Goal: Information Seeking & Learning: Learn about a topic

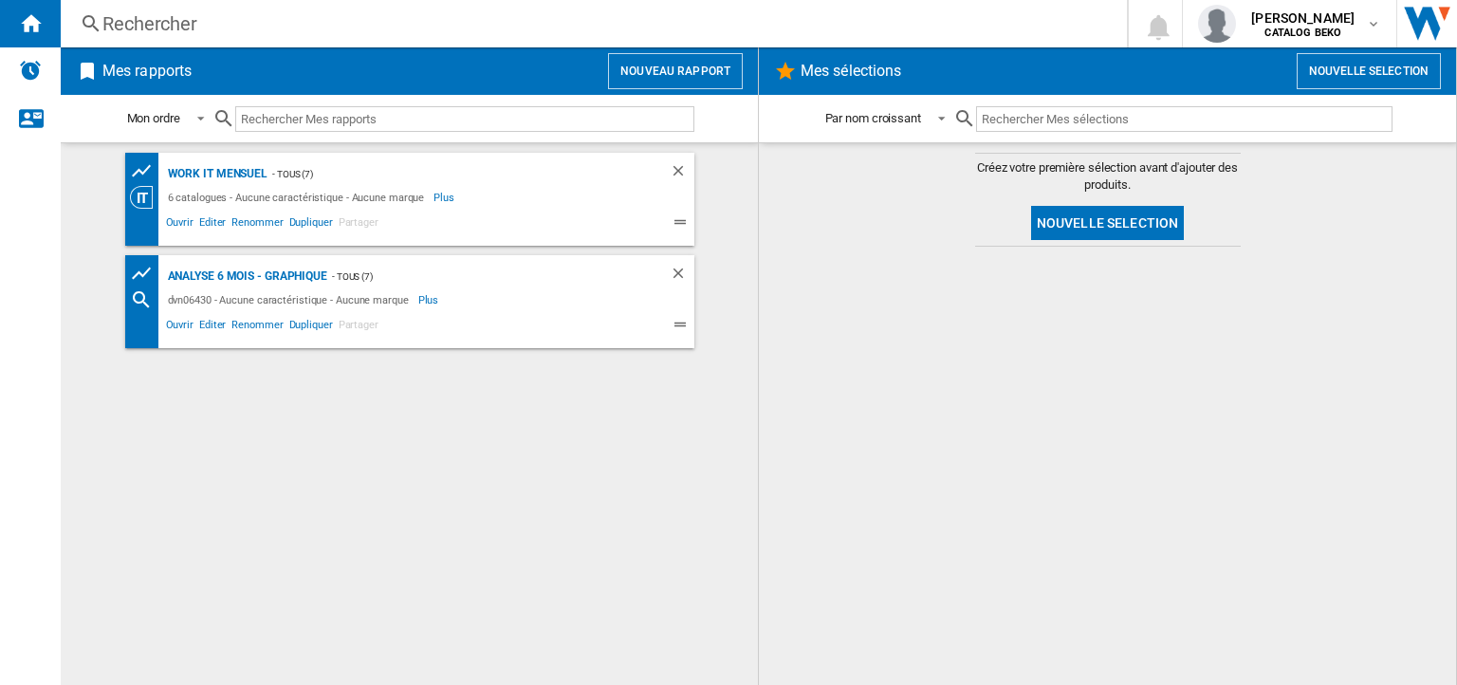
click at [126, 15] on div "Rechercher" at bounding box center [589, 23] width 975 height 27
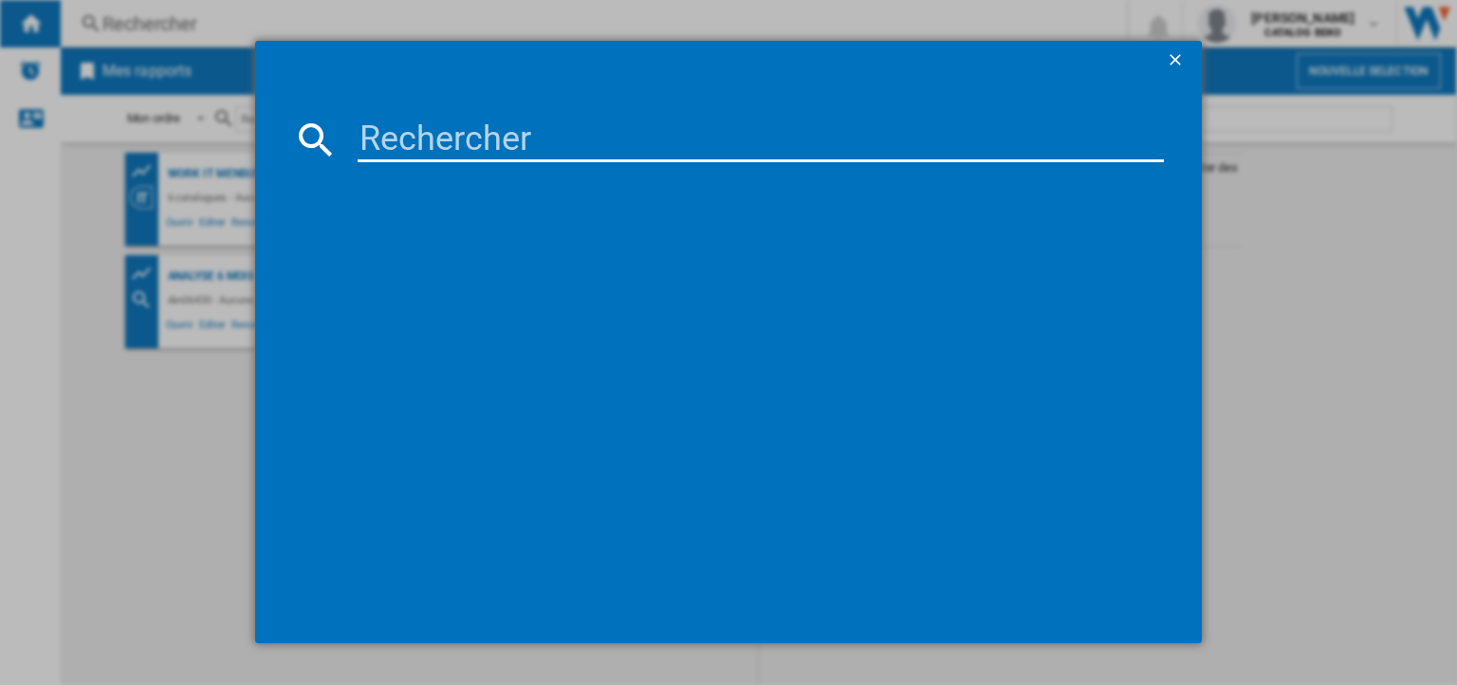
click at [381, 144] on input at bounding box center [761, 140] width 807 height 46
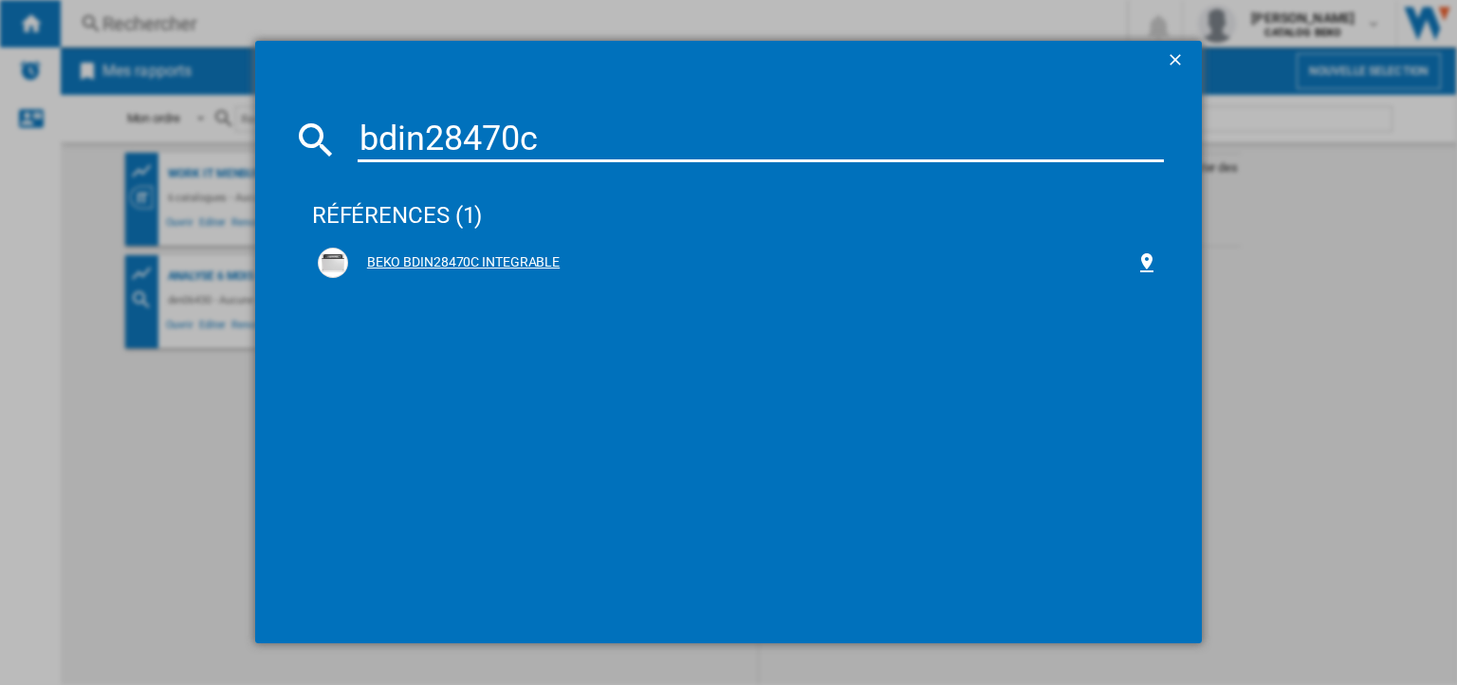
type input "bdin28470c"
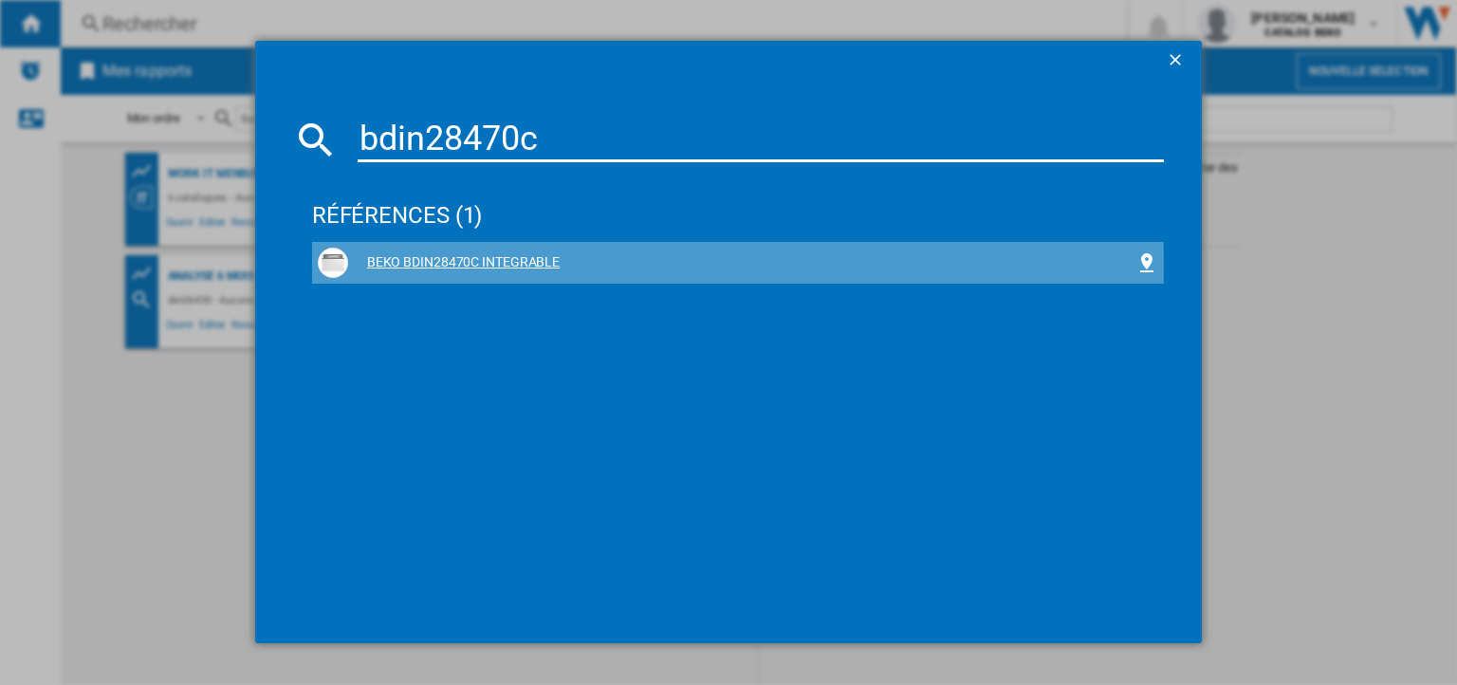
click at [384, 267] on div "BEKO BDIN28470C INTEGRABLE" at bounding box center [742, 262] width 788 height 19
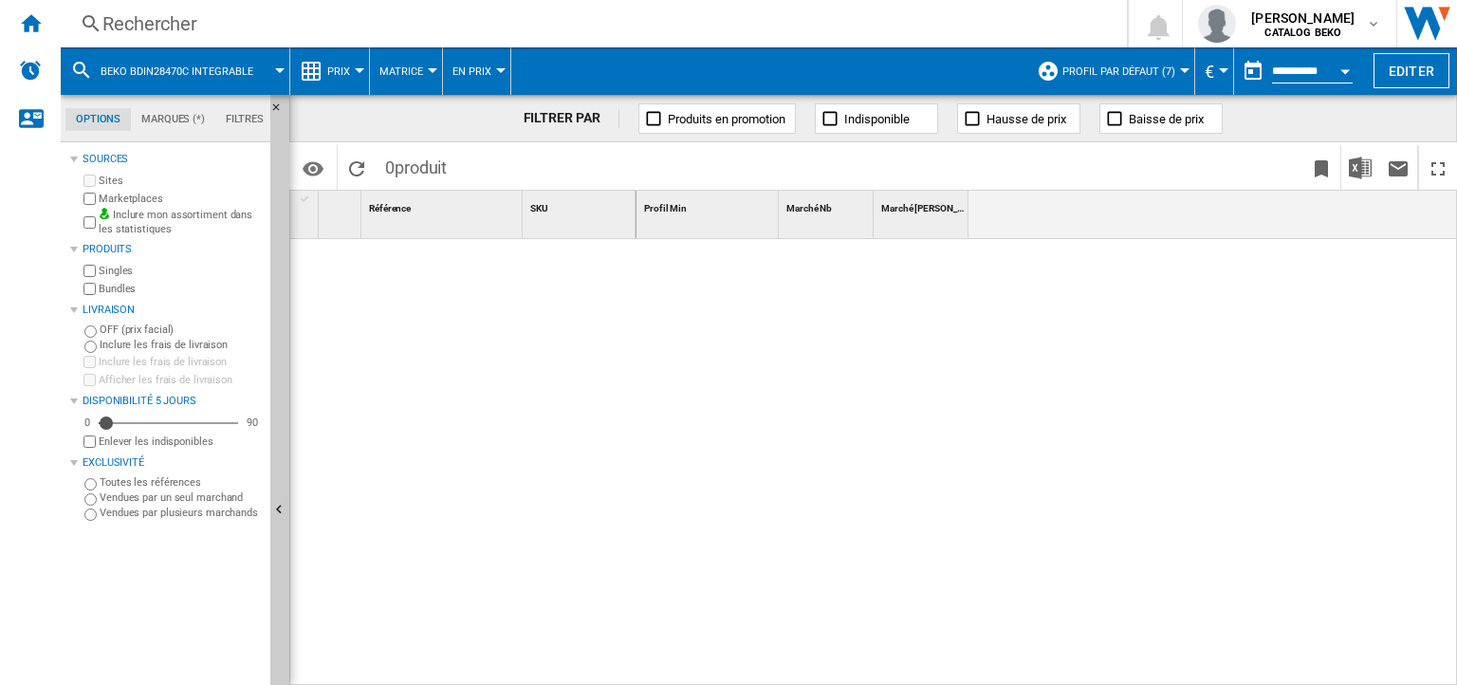
click at [319, 75] on ng-md-icon at bounding box center [311, 71] width 23 height 23
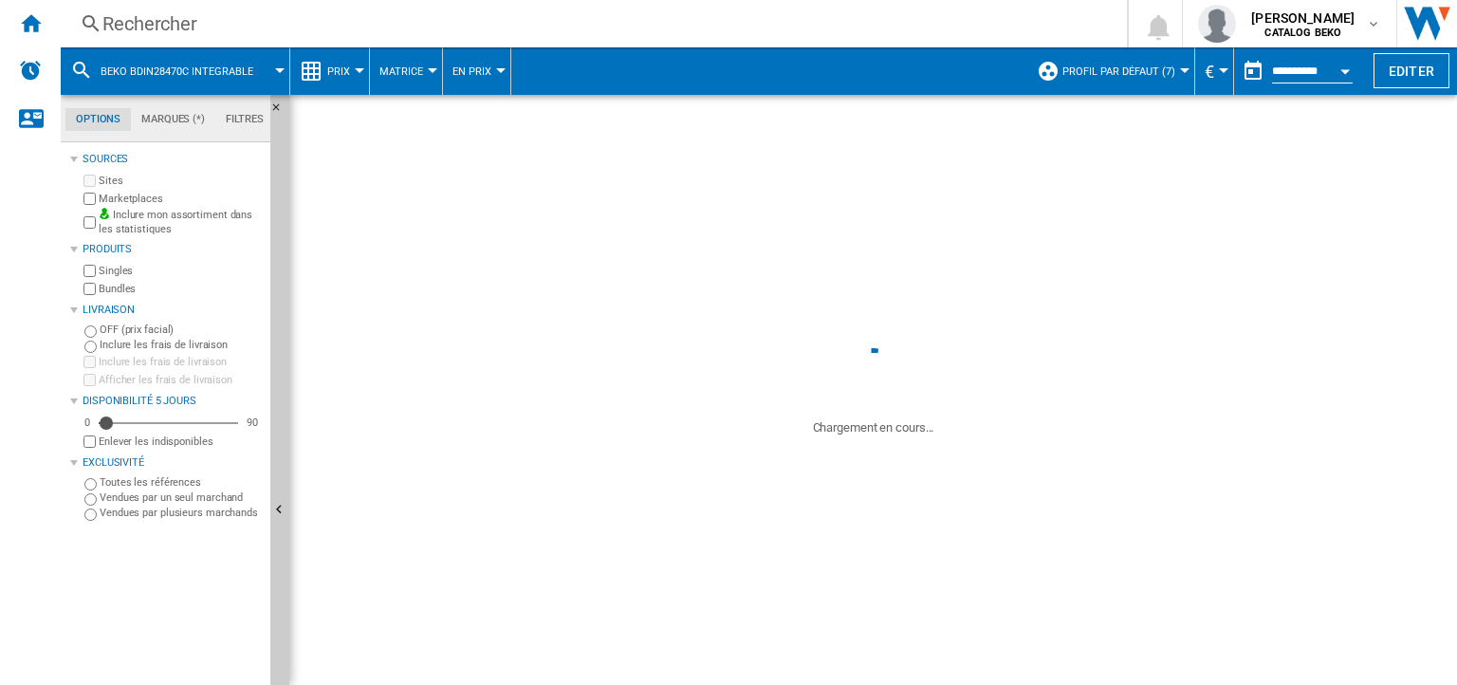
click at [566, 417] on div at bounding box center [463, 458] width 346 height 438
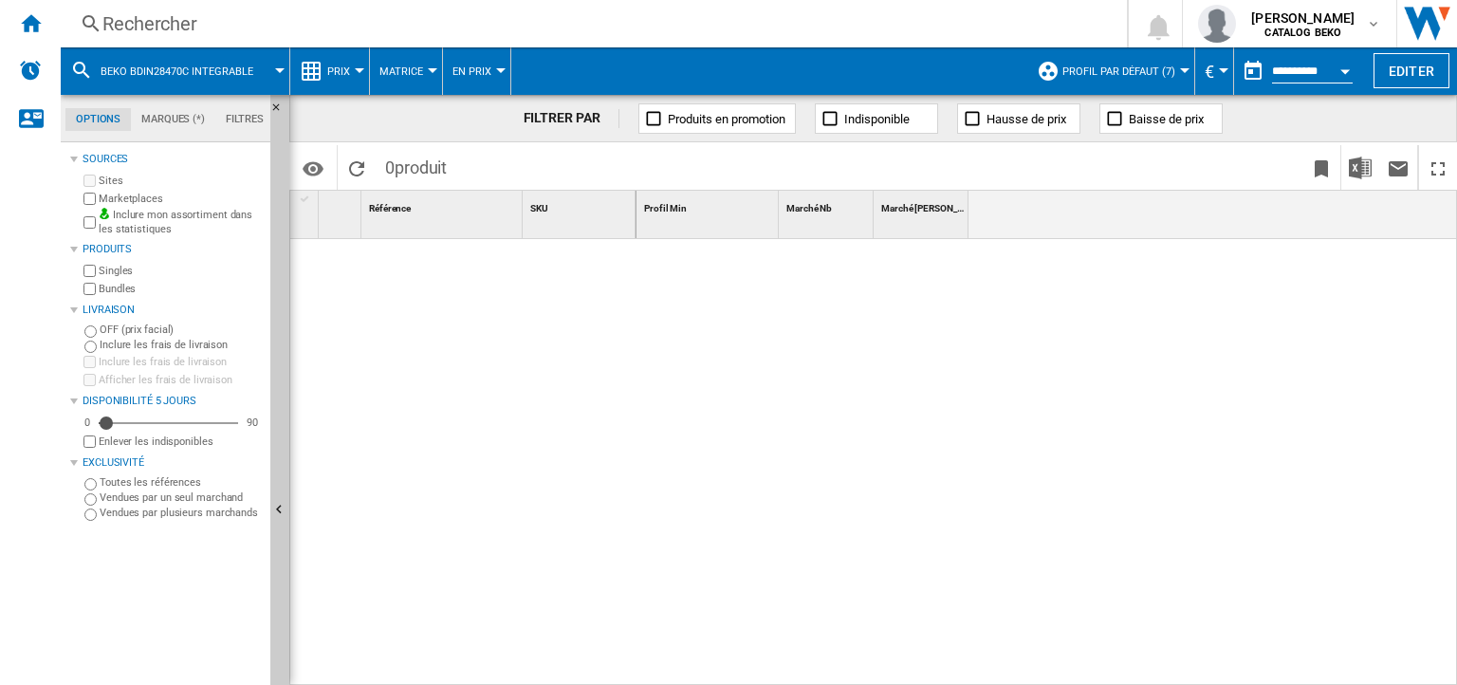
click at [346, 72] on span "Prix" at bounding box center [338, 71] width 23 height 12
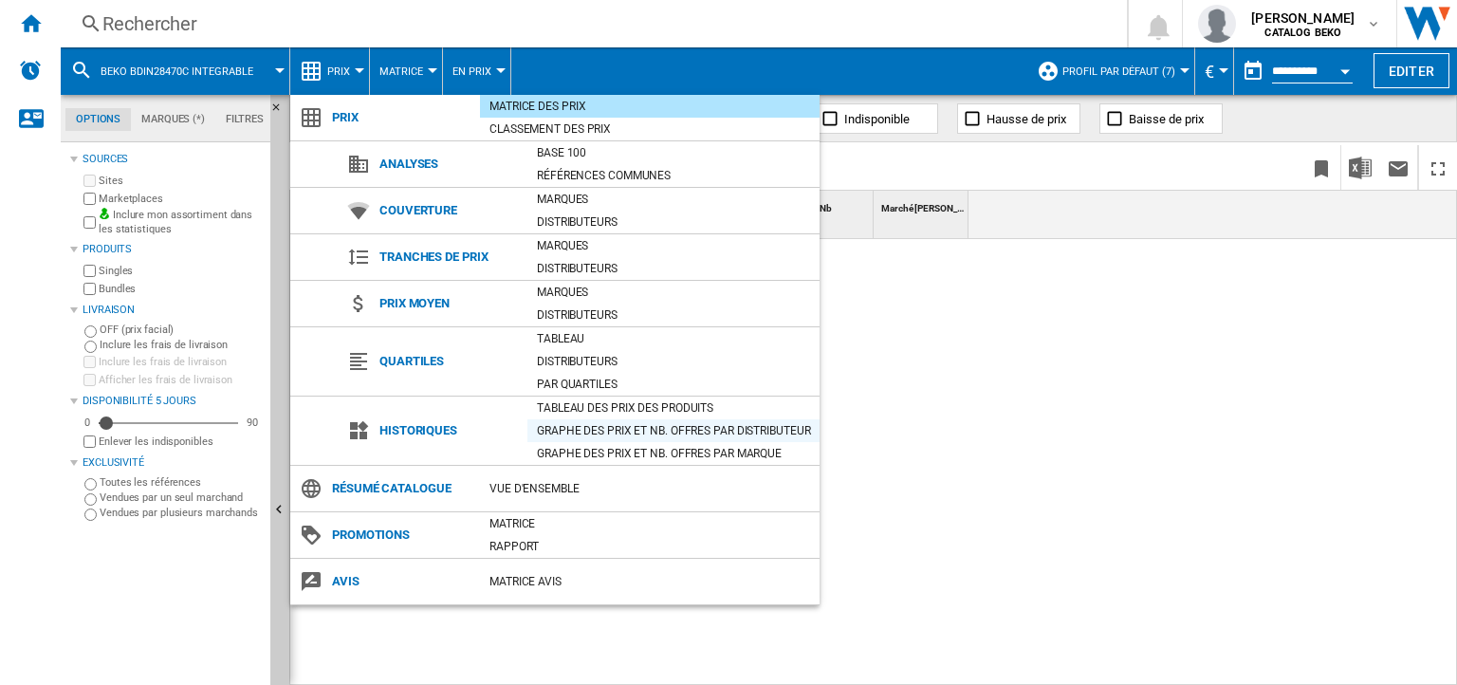
click at [583, 428] on div "Graphe des prix et nb. offres par distributeur" at bounding box center [674, 430] width 292 height 19
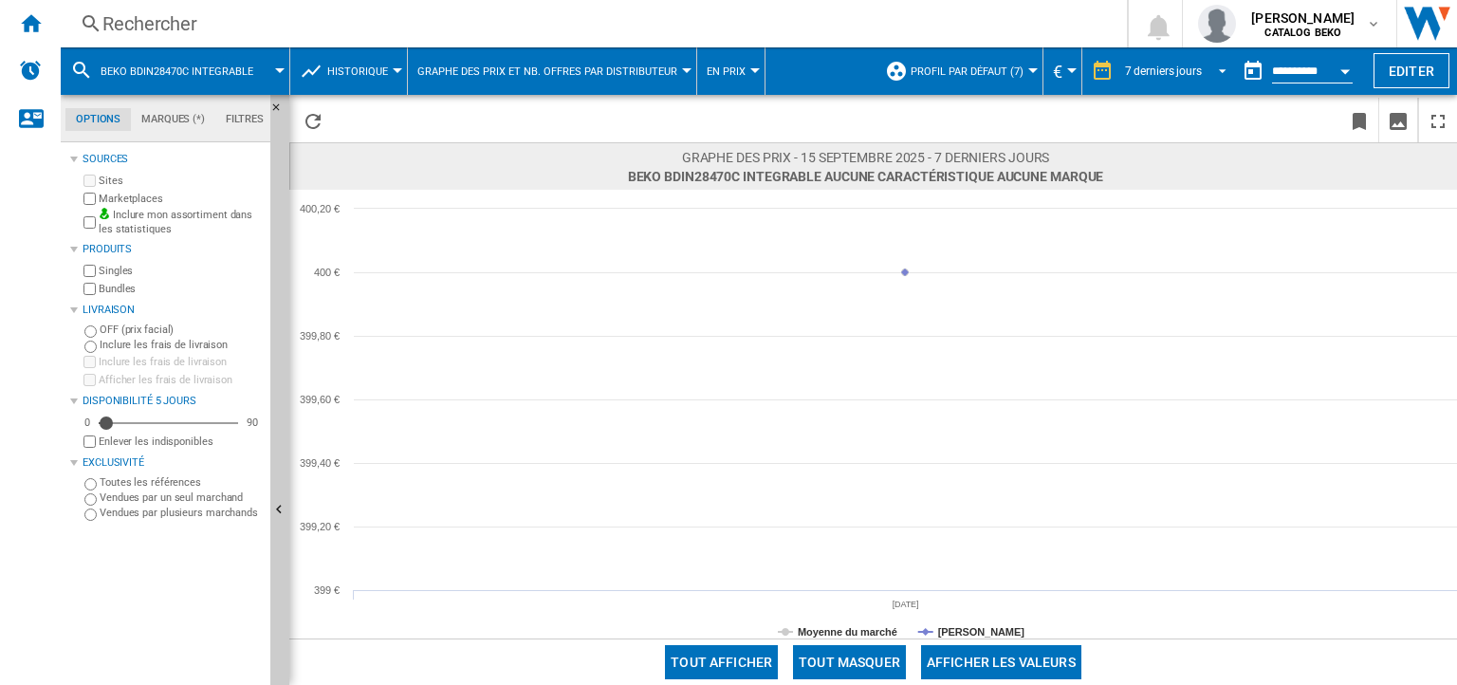
click at [1155, 73] on div "7 derniers jours" at bounding box center [1163, 71] width 77 height 13
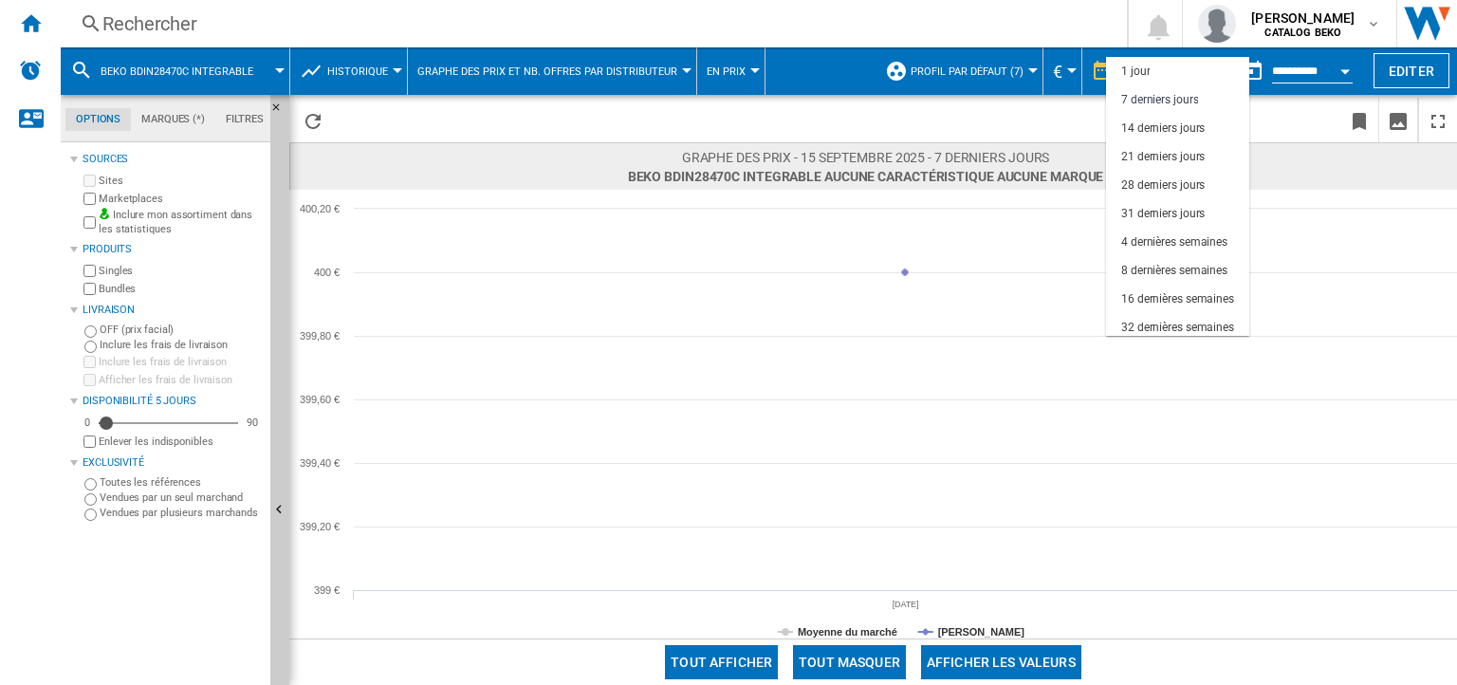
scroll to position [28, 0]
click at [1165, 293] on div "32 dernières semaines" at bounding box center [1178, 300] width 113 height 16
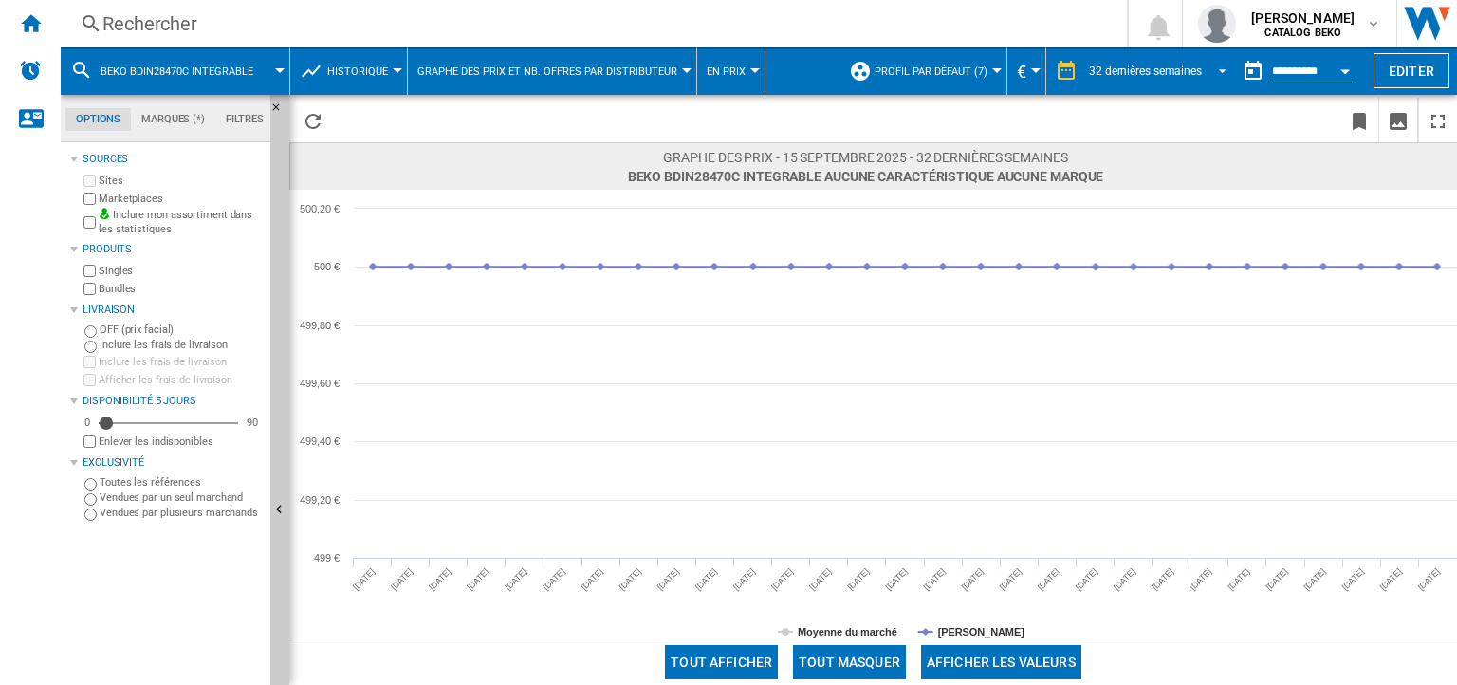
click at [1104, 66] on div "32 dernières semaines" at bounding box center [1145, 71] width 113 height 13
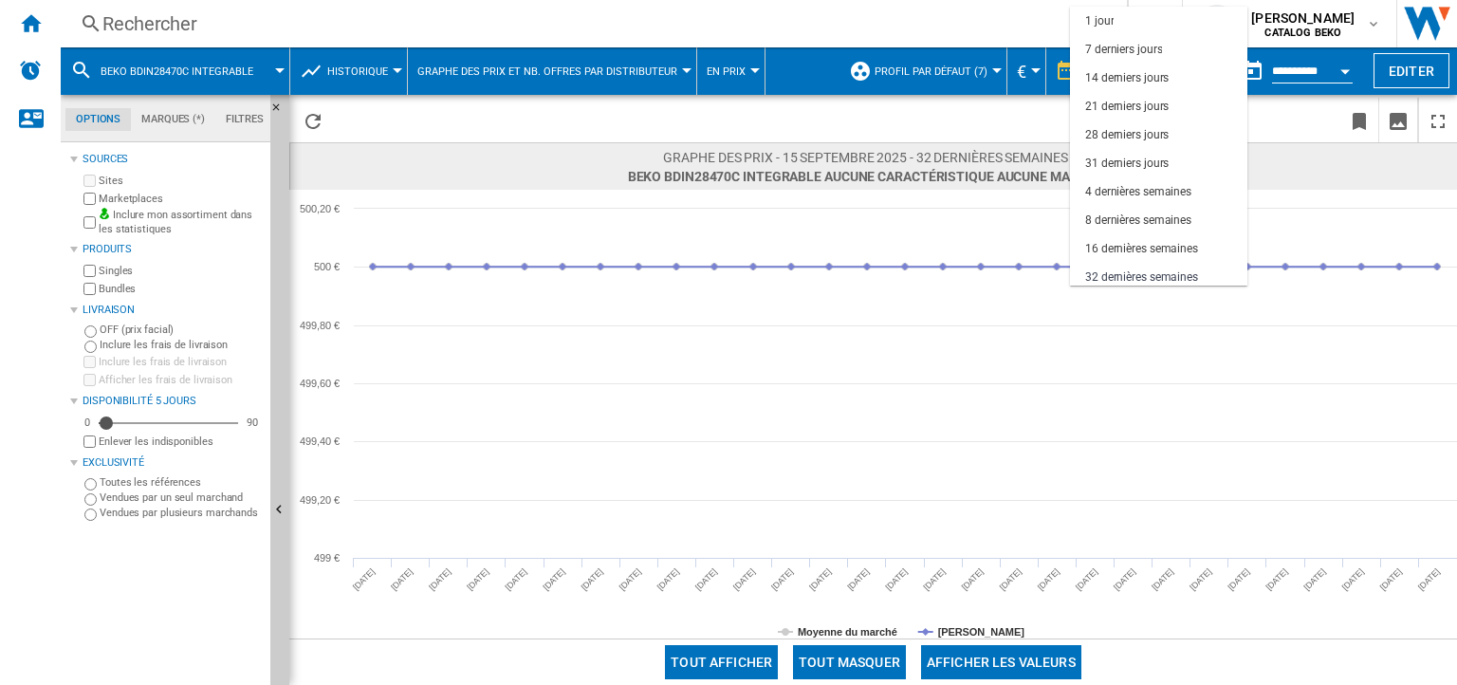
scroll to position [119, 0]
click at [1140, 265] on div "18 derniers mois" at bounding box center [1126, 273] width 83 height 16
